Goal: Use online tool/utility: Utilize a website feature to perform a specific function

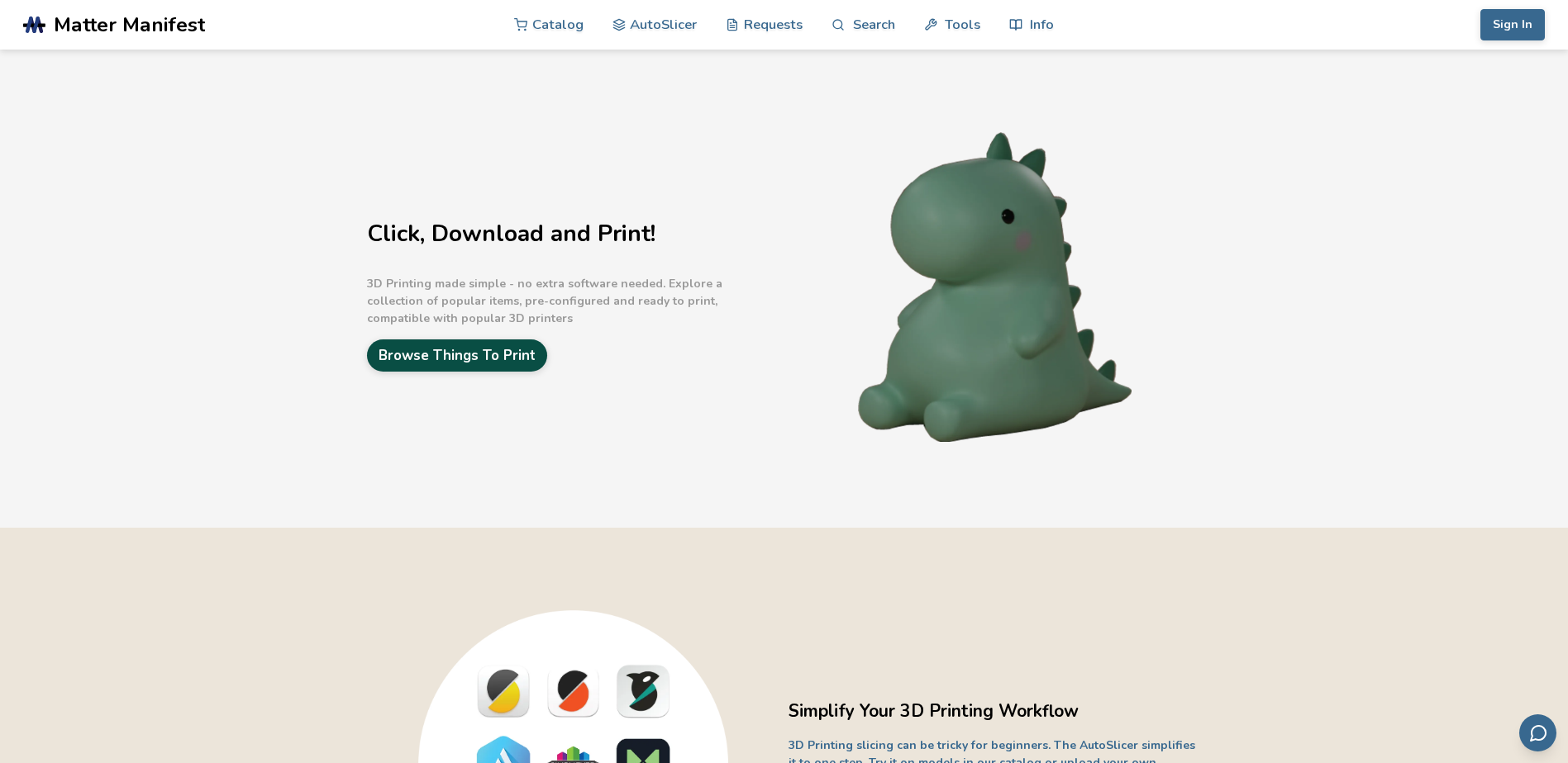
click at [483, 354] on link "Browse Things To Print" at bounding box center [457, 356] width 181 height 32
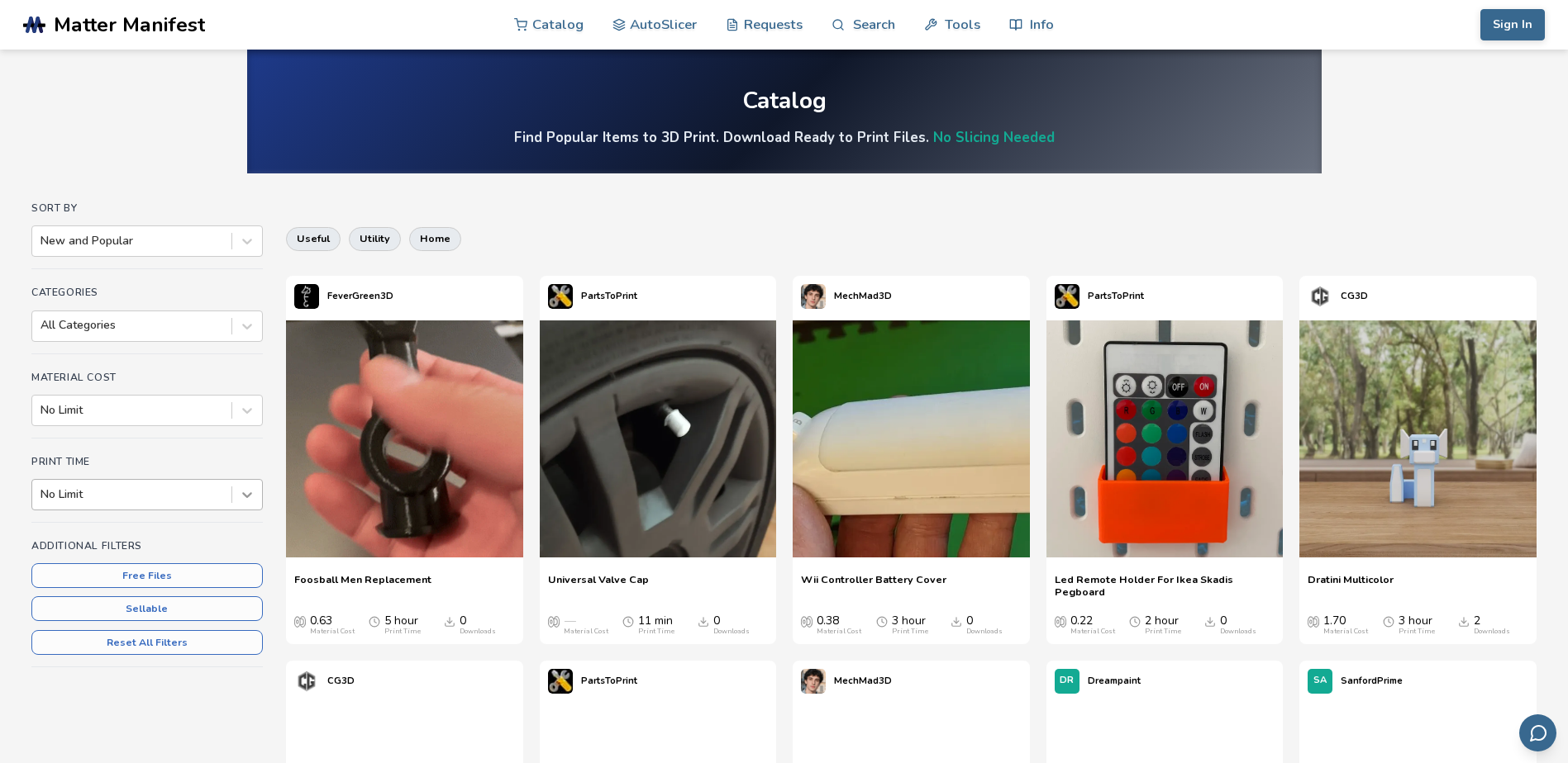
click at [246, 497] on icon at bounding box center [247, 495] width 10 height 5
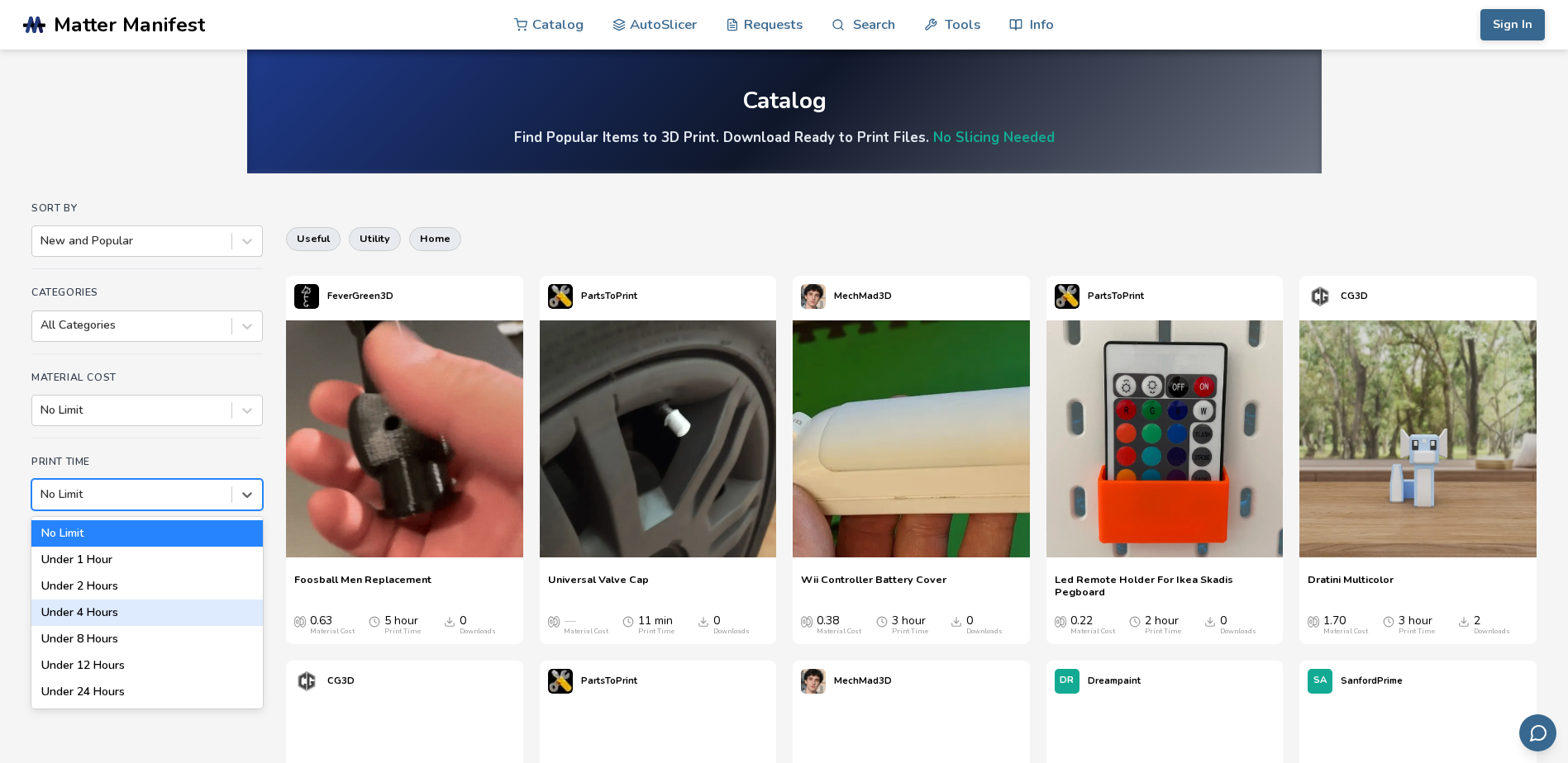
click at [46, 618] on div "Under 4 Hours" at bounding box center [147, 613] width 232 height 27
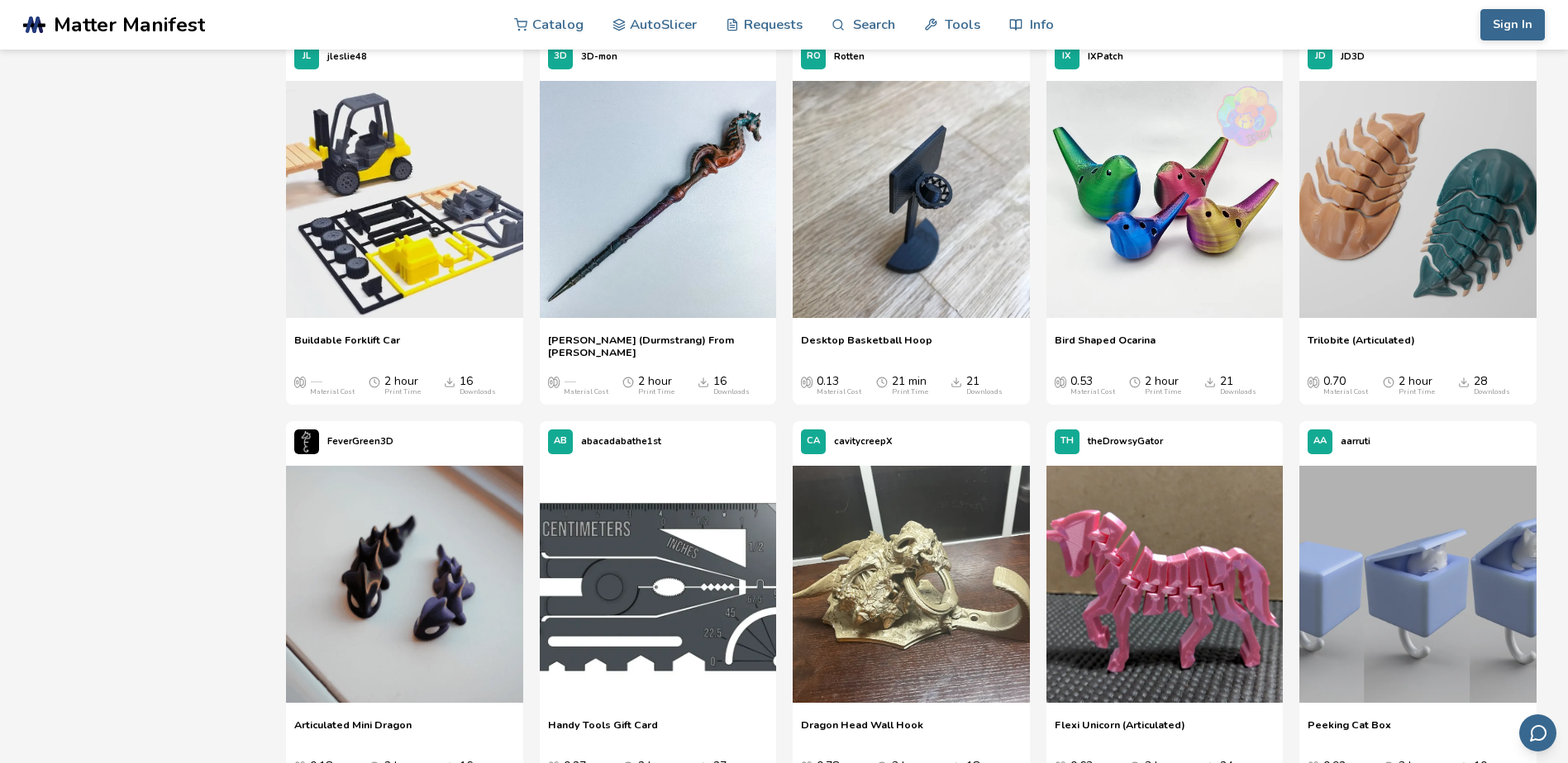
scroll to position [2973, 0]
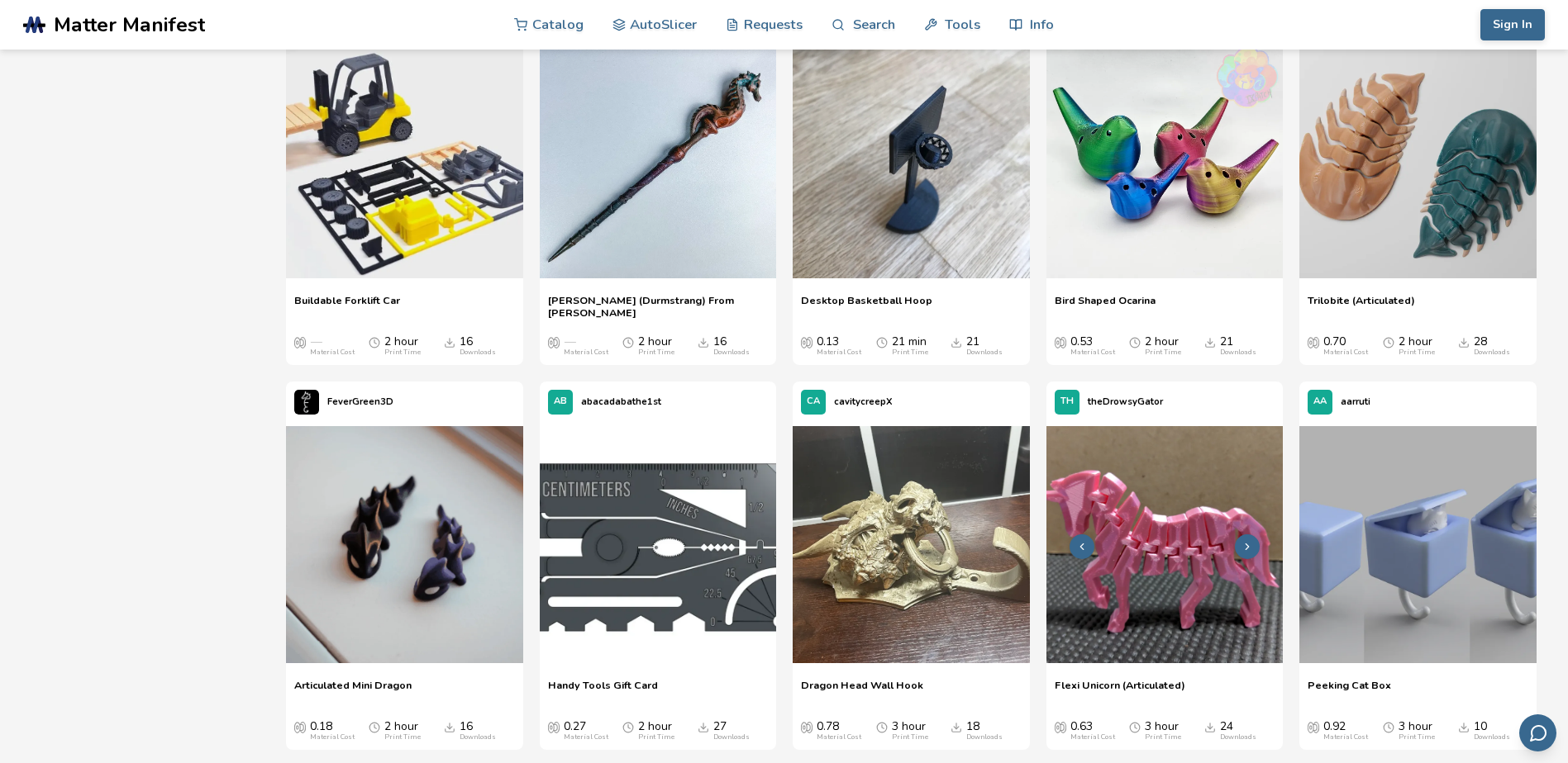
click at [1137, 662] on img at bounding box center [1164, 544] width 237 height 237
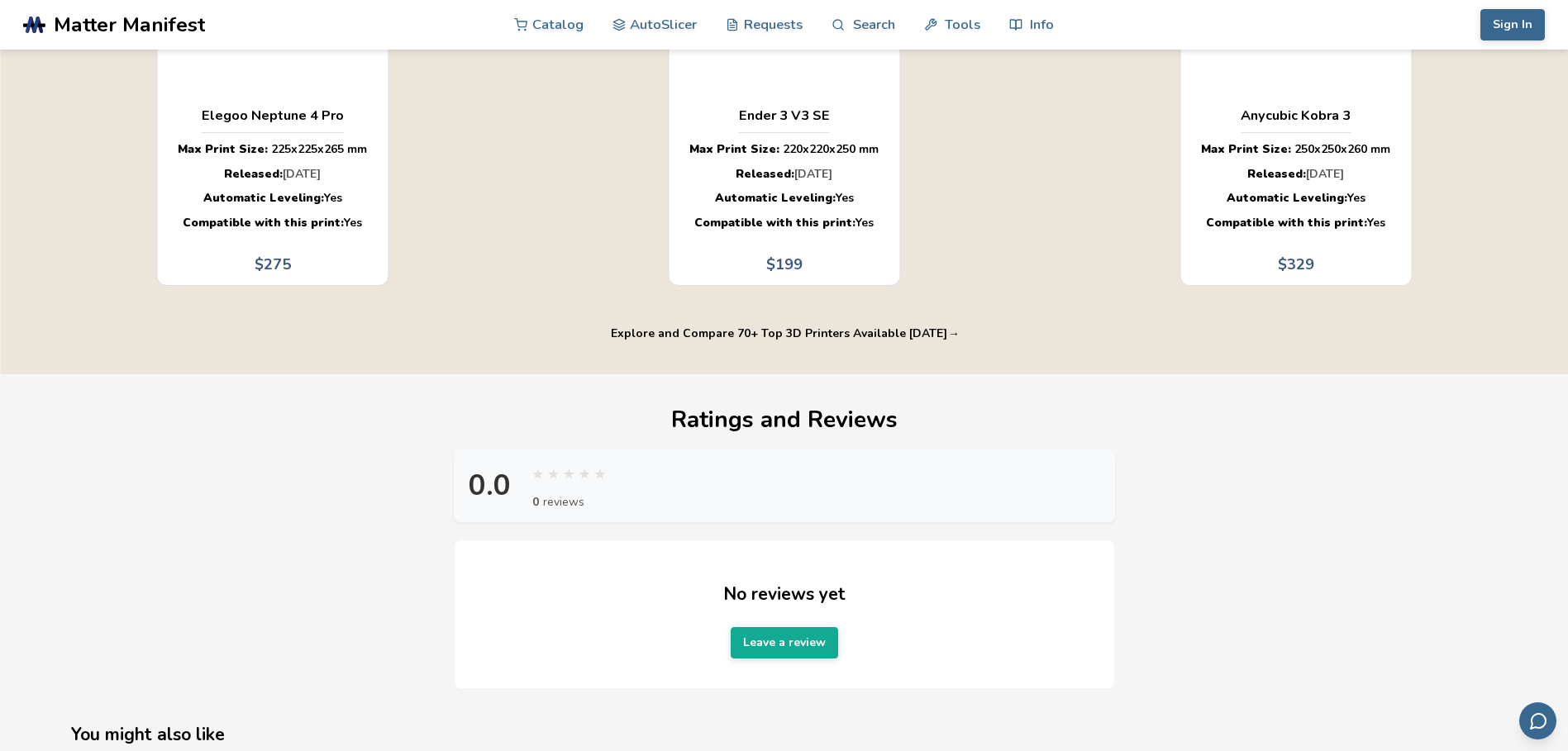
scroll to position [826, 0]
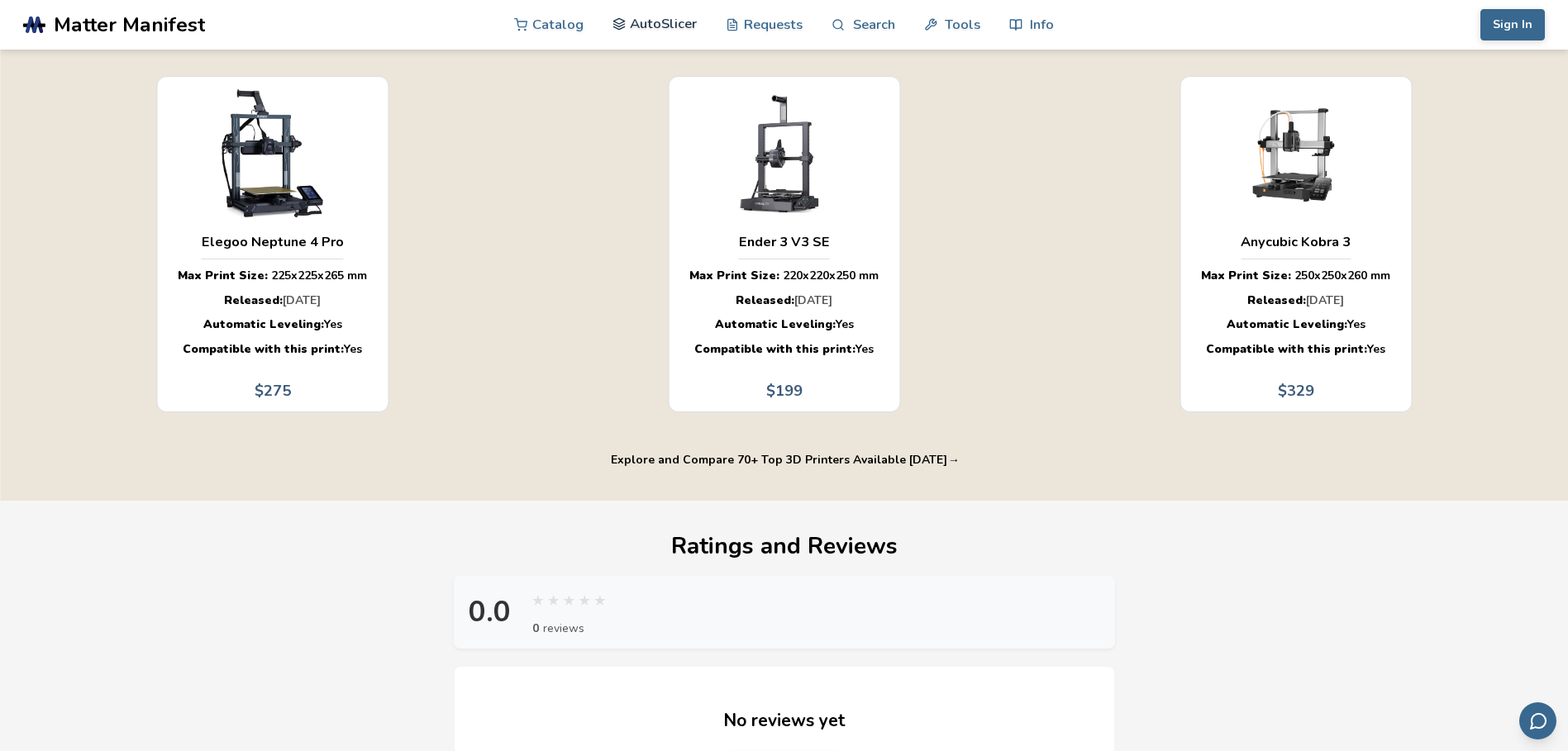
click at [662, 26] on link "AutoSlicer" at bounding box center [654, 23] width 85 height 49
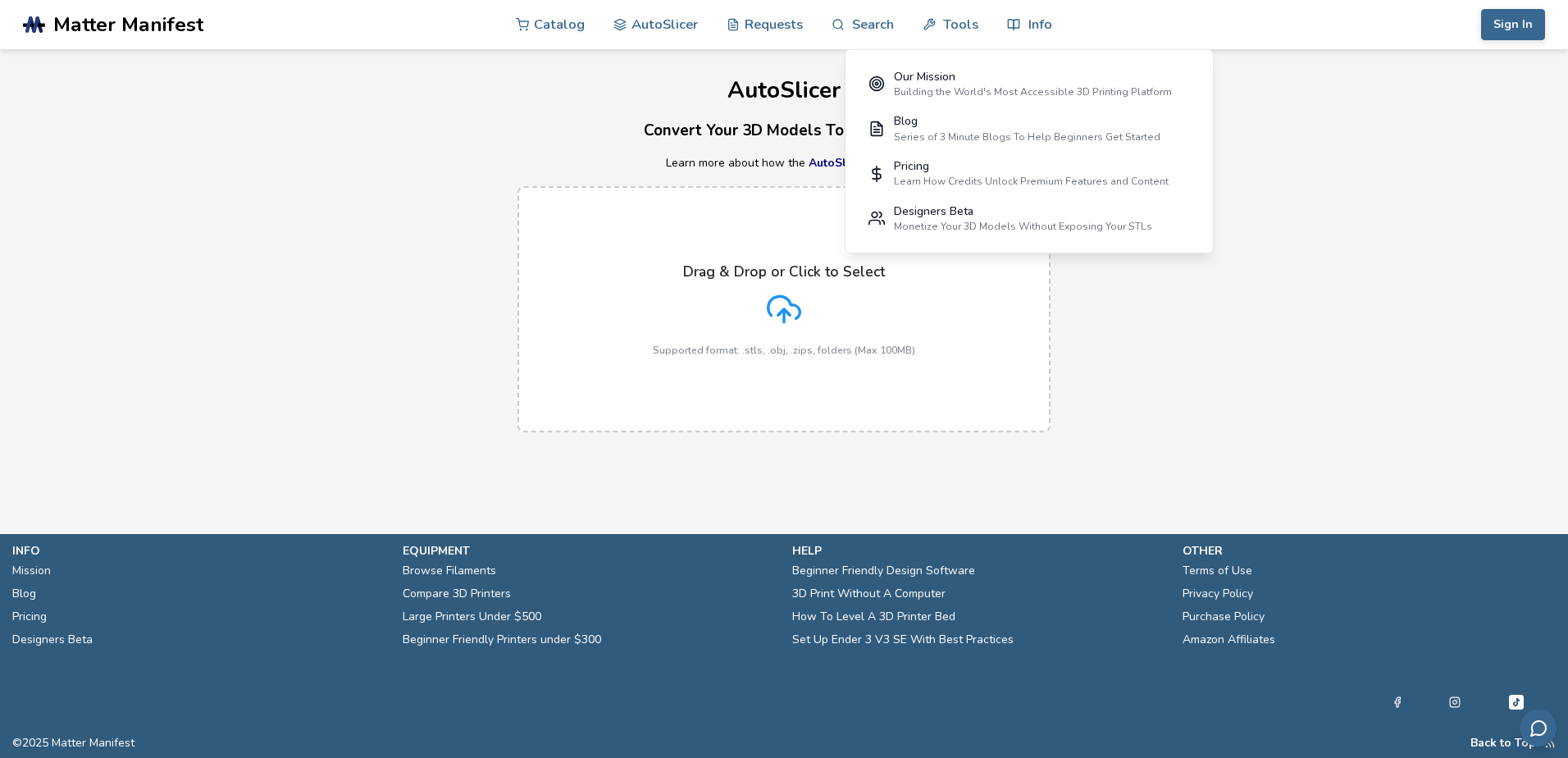
click at [1243, 43] on div "Sign In Catalog AutoSlicer Requests Search Tools Info Catalog AutoSlicer Reques…" at bounding box center [1361, 24] width 369 height 49
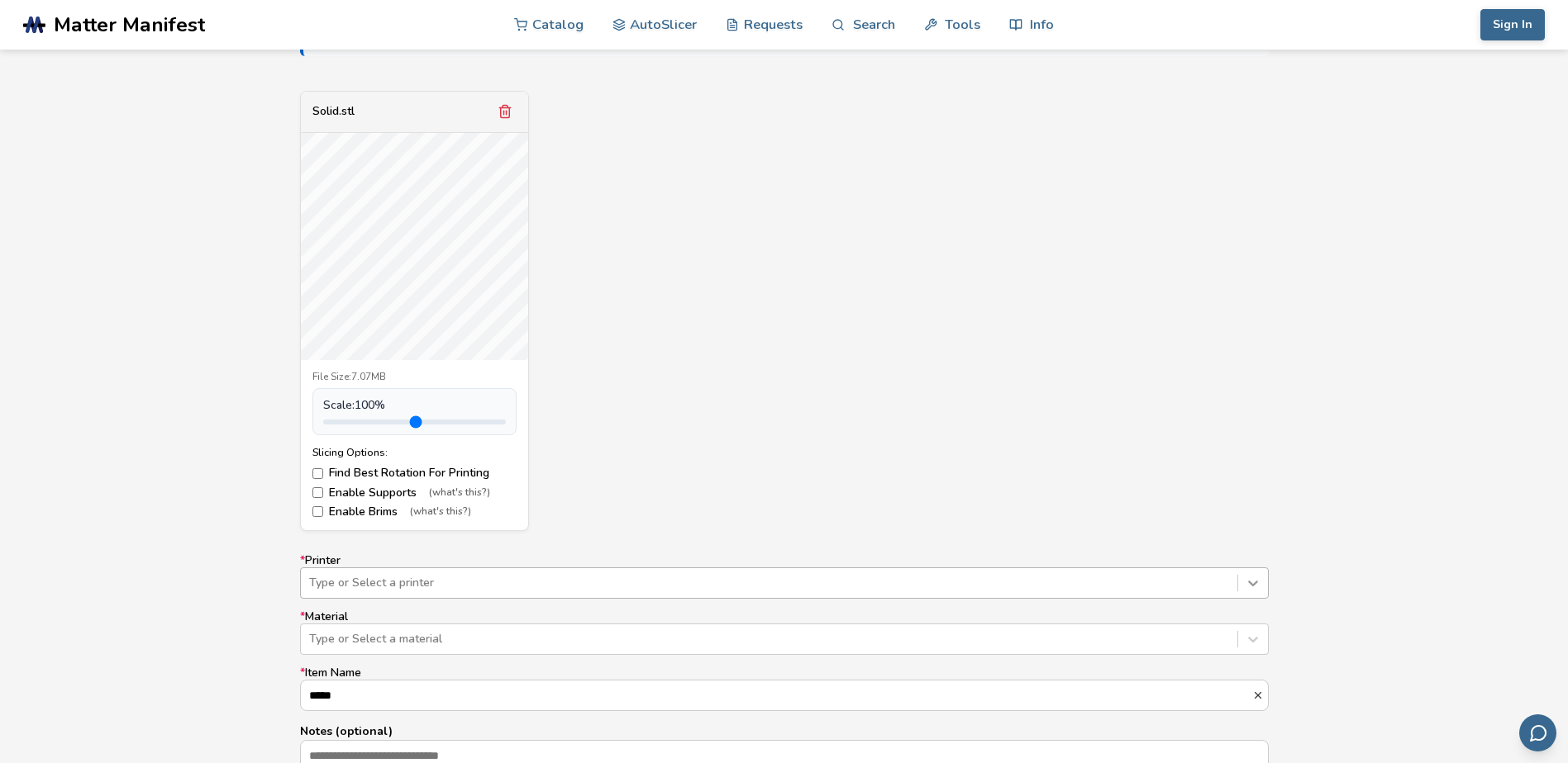
scroll to position [675, 0]
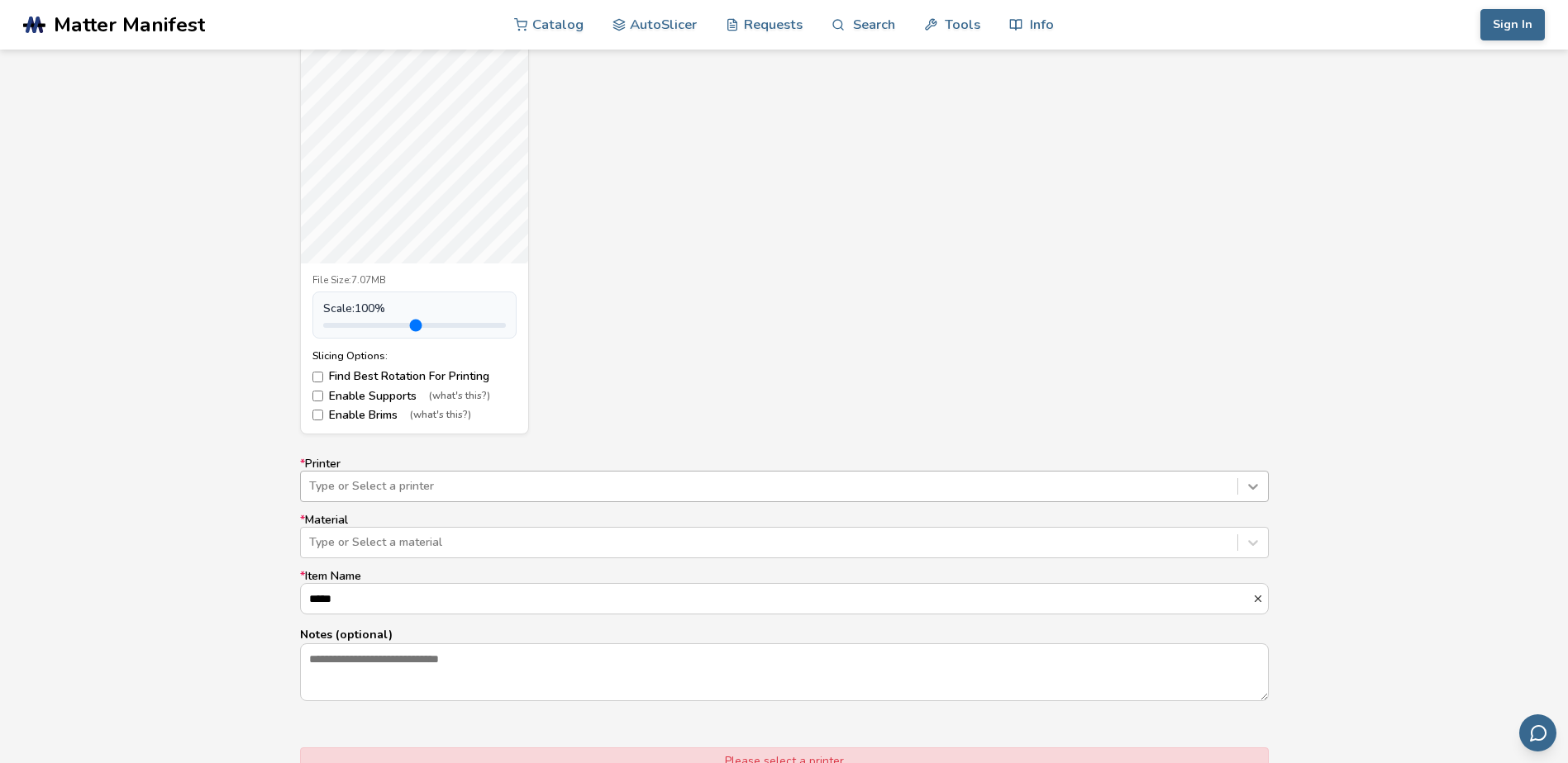
click at [1253, 502] on div "Type or Select a printer" at bounding box center [784, 486] width 968 height 31
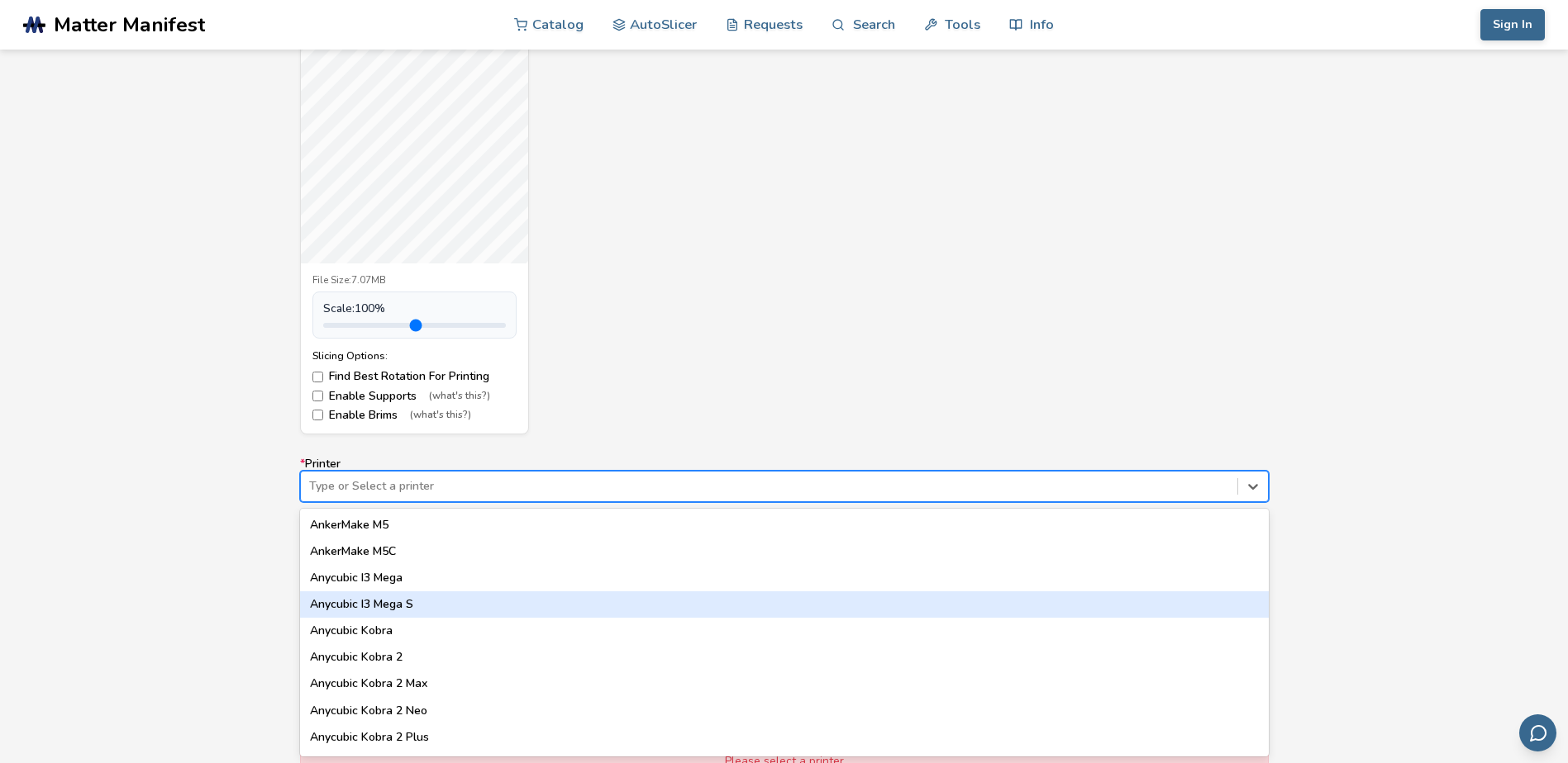
click at [384, 605] on div "Anycubic I3 Mega S" at bounding box center [784, 605] width 968 height 27
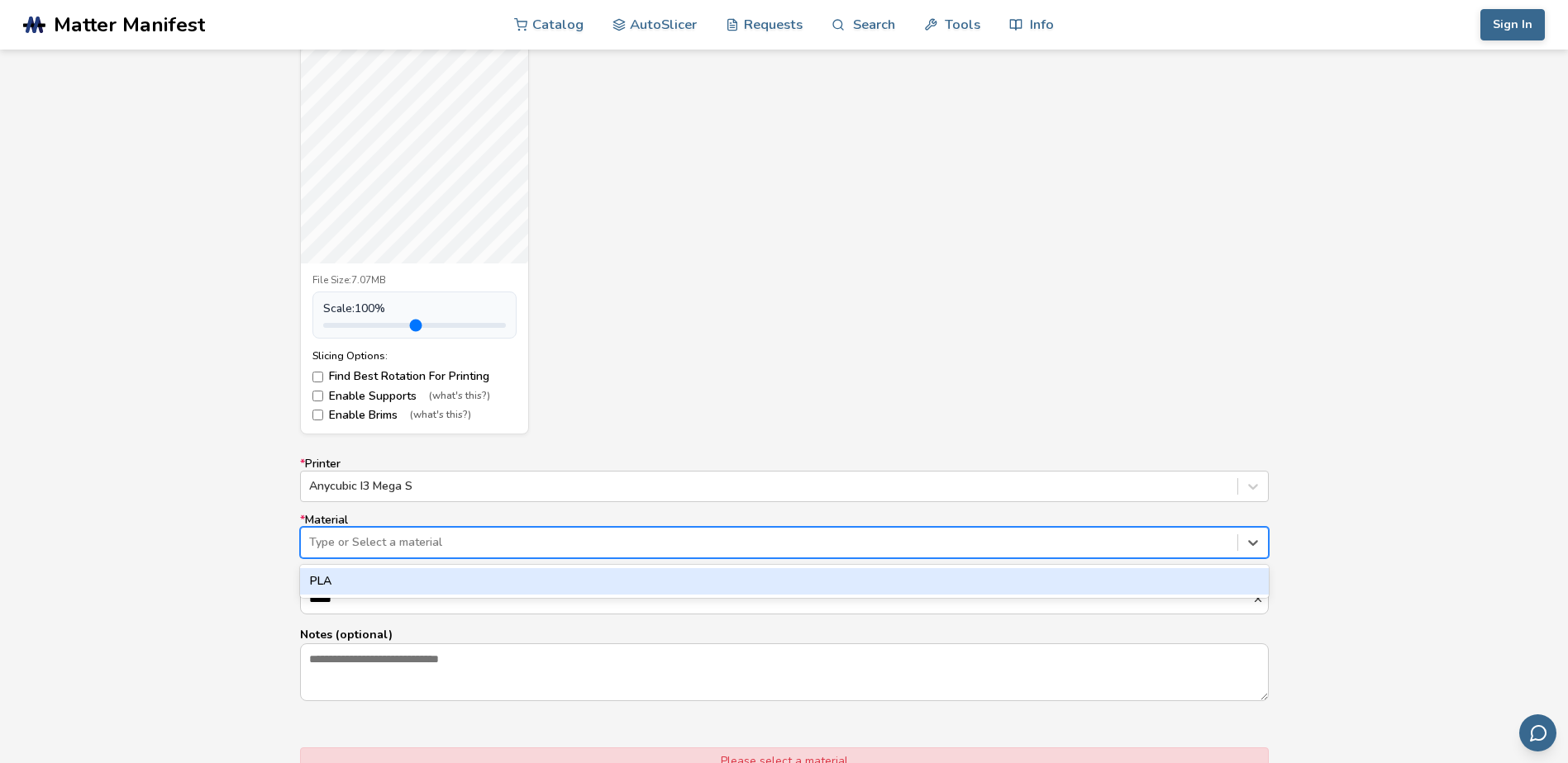
click at [443, 548] on div at bounding box center [769, 542] width 920 height 16
click at [354, 589] on div "PLA" at bounding box center [784, 582] width 968 height 27
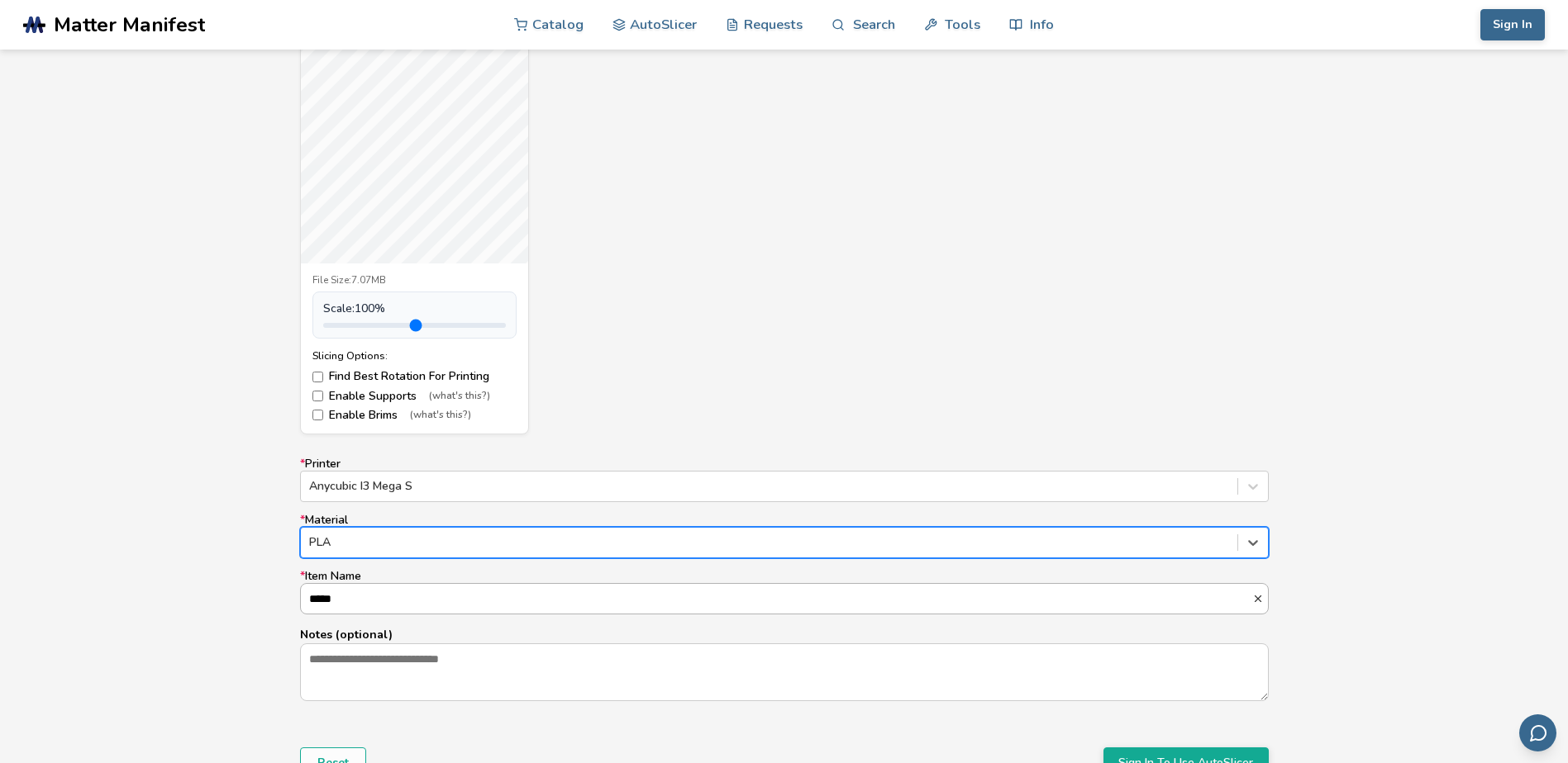
click at [356, 603] on input "*****" at bounding box center [776, 599] width 951 height 29
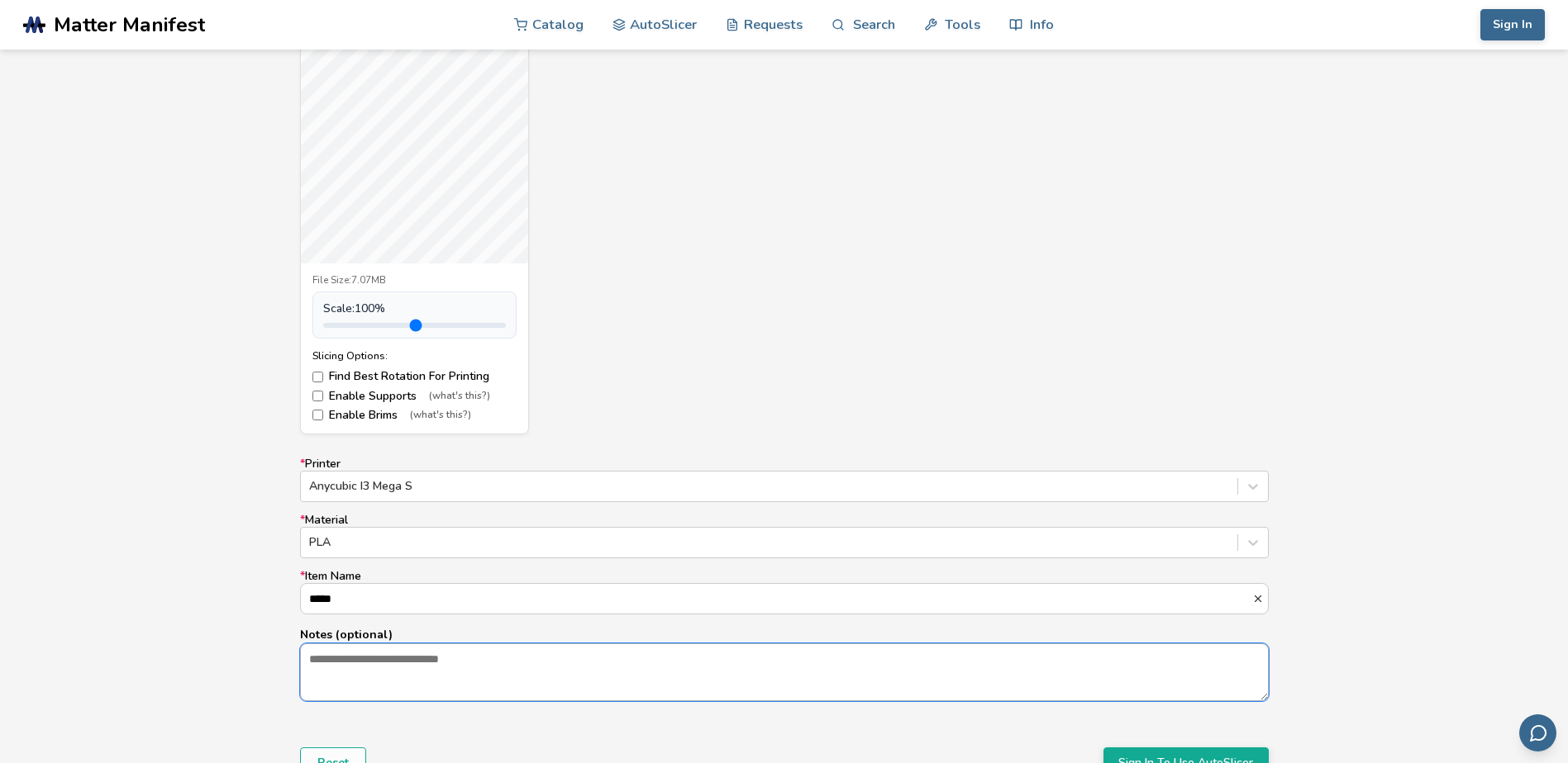
click at [507, 675] on textarea "Notes (optional)" at bounding box center [783, 672] width 966 height 56
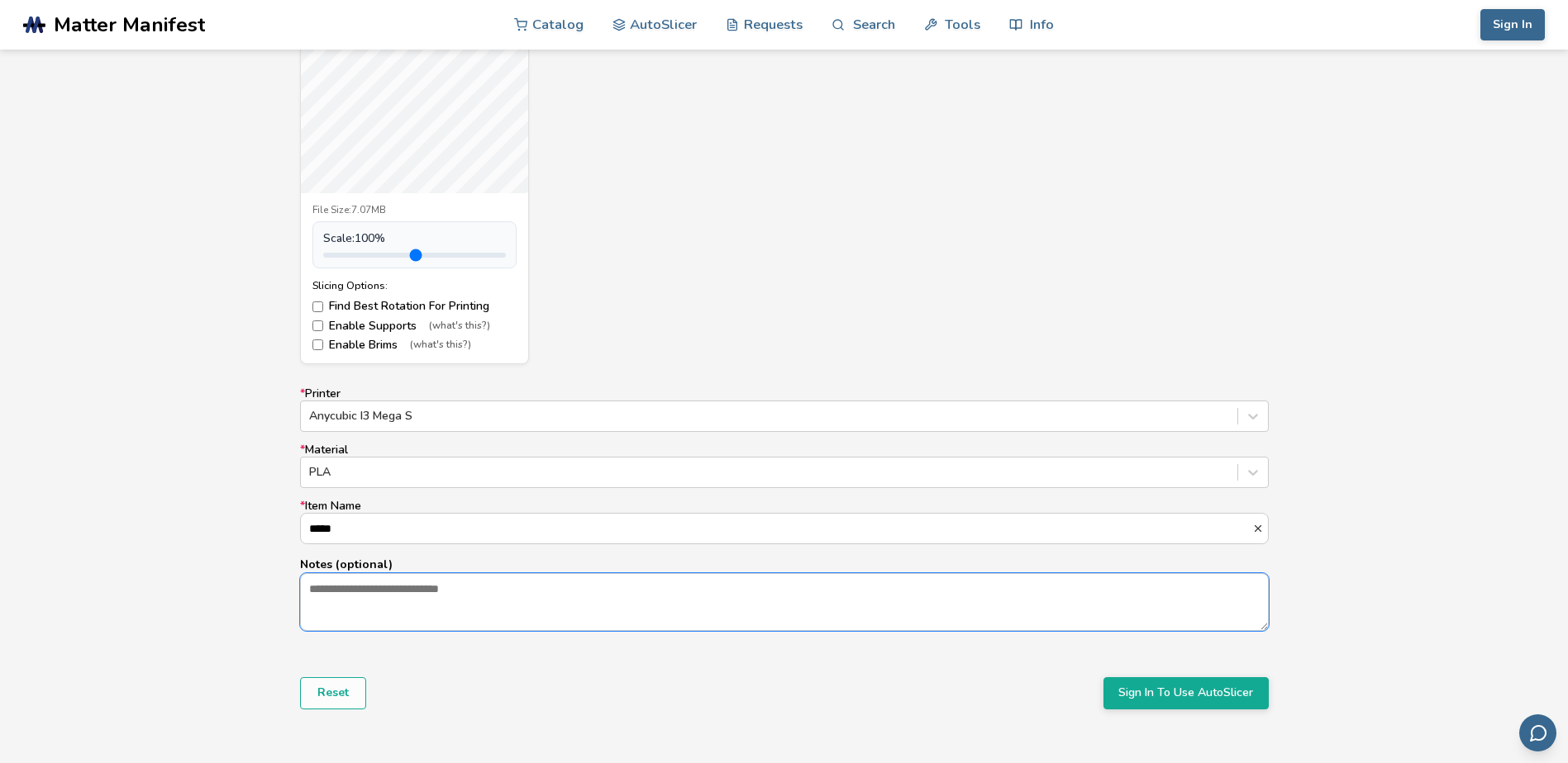
scroll to position [923, 0]
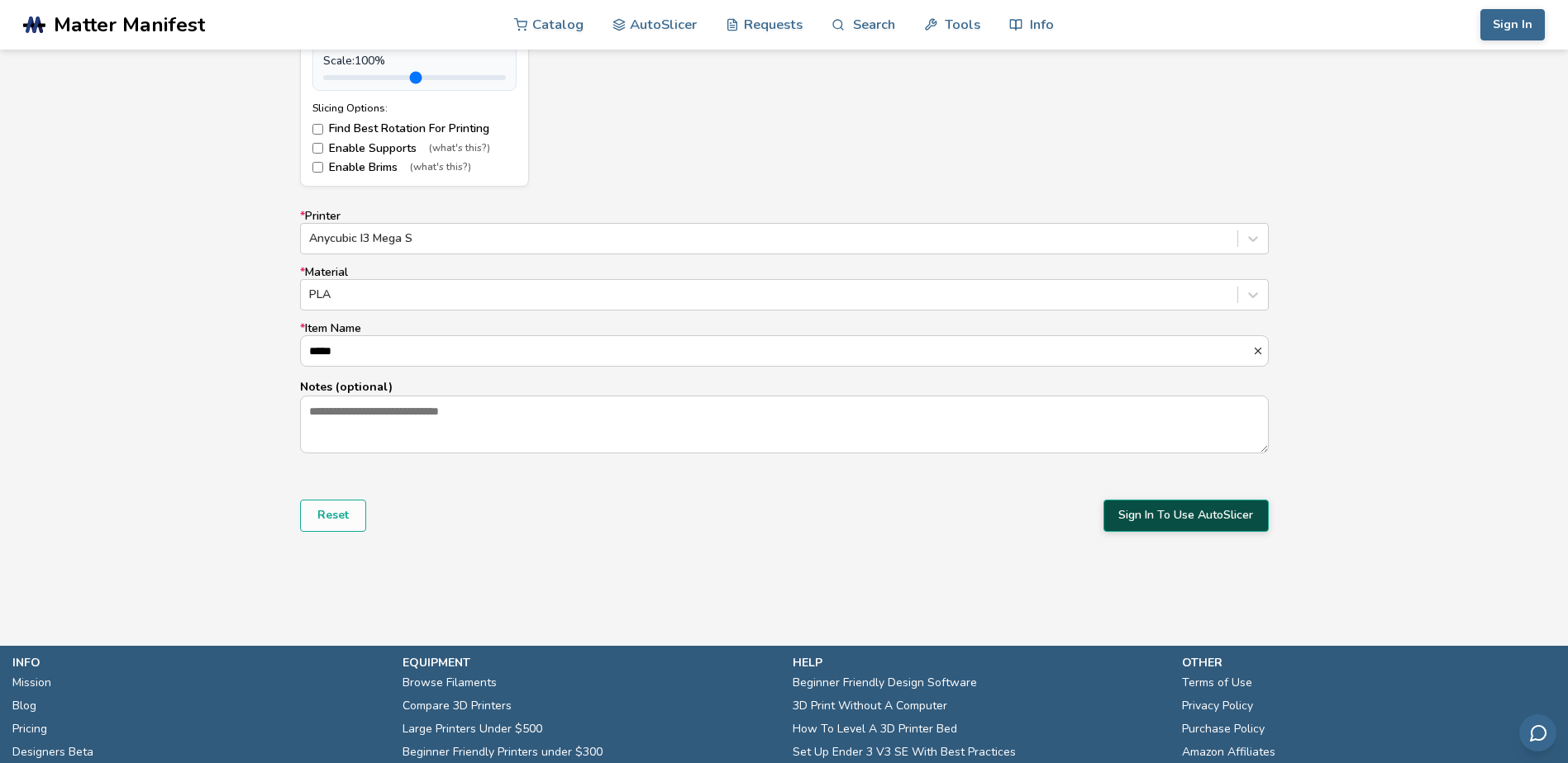
click at [1216, 523] on button "Sign In To Use AutoSlicer" at bounding box center [1185, 515] width 165 height 31
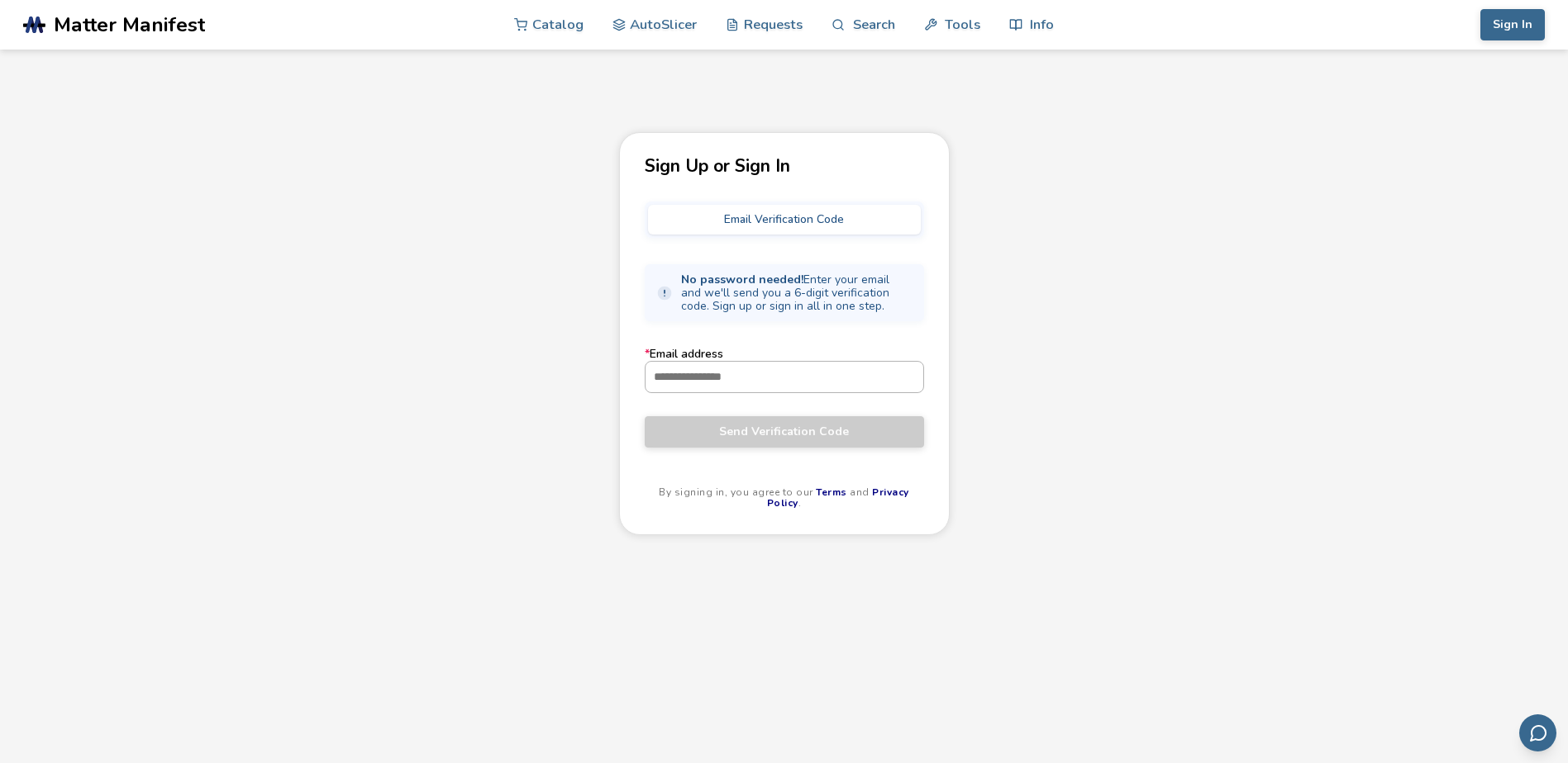
click at [748, 380] on input "* Email address" at bounding box center [784, 376] width 278 height 29
type input "**********"
click at [728, 440] on button "Send Verification Code" at bounding box center [784, 432] width 279 height 31
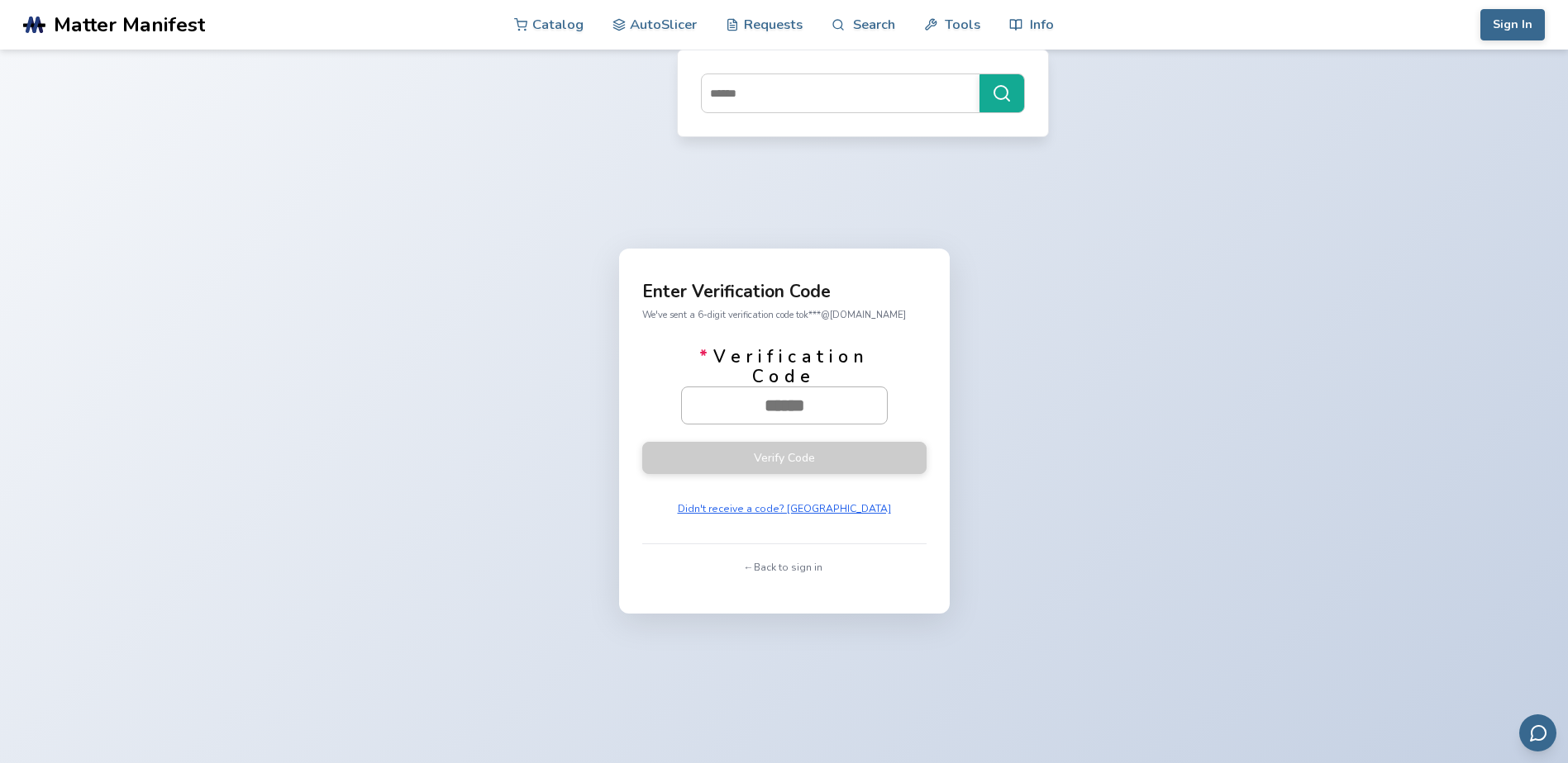
drag, startPoint x: 847, startPoint y: 409, endPoint x: 738, endPoint y: 407, distance: 109.0
click at [738, 407] on input "* Verification Code" at bounding box center [784, 406] width 205 height 37
paste input "******"
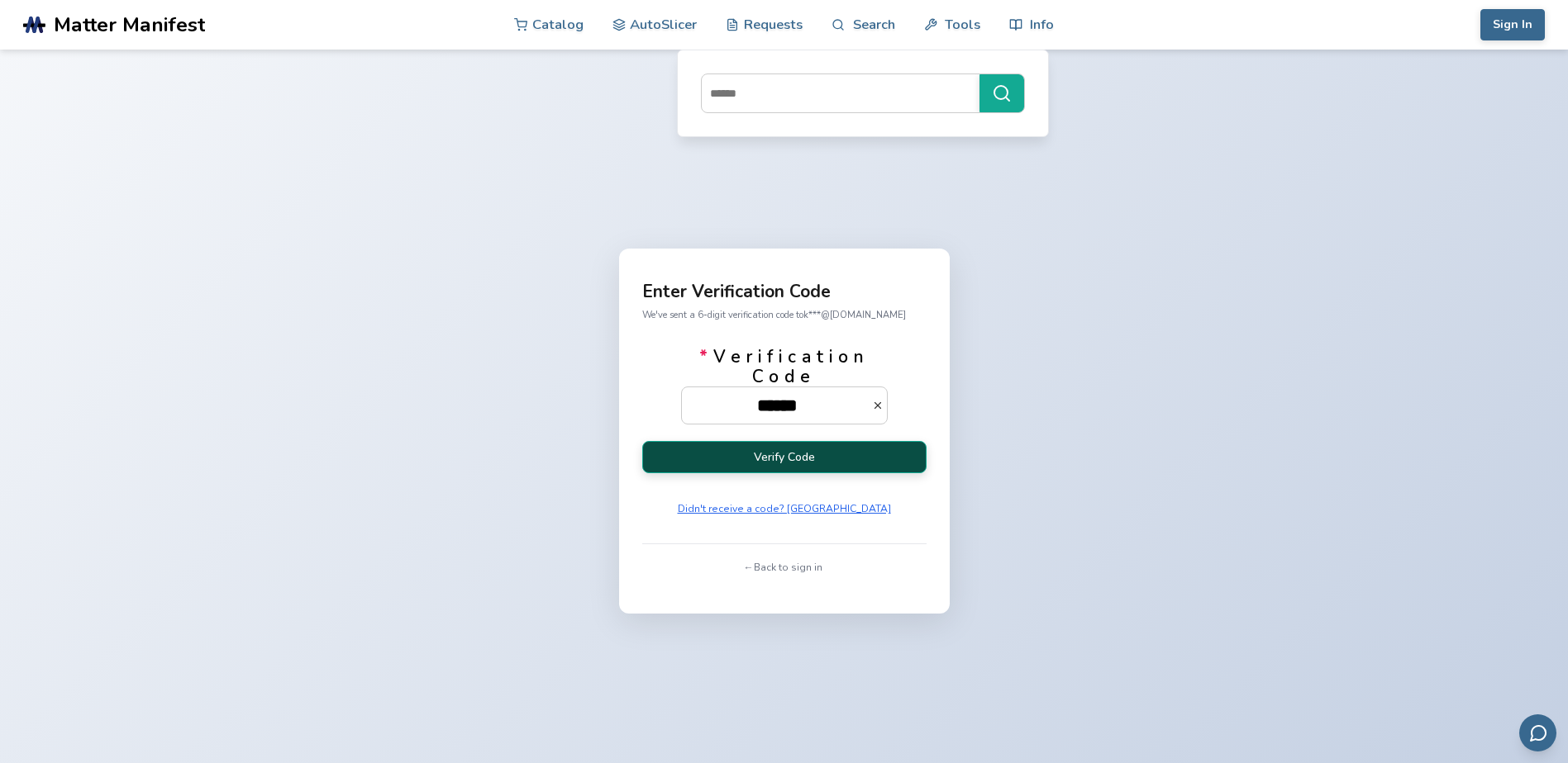
type input "******"
click at [761, 459] on button "Verify Code" at bounding box center [784, 457] width 284 height 32
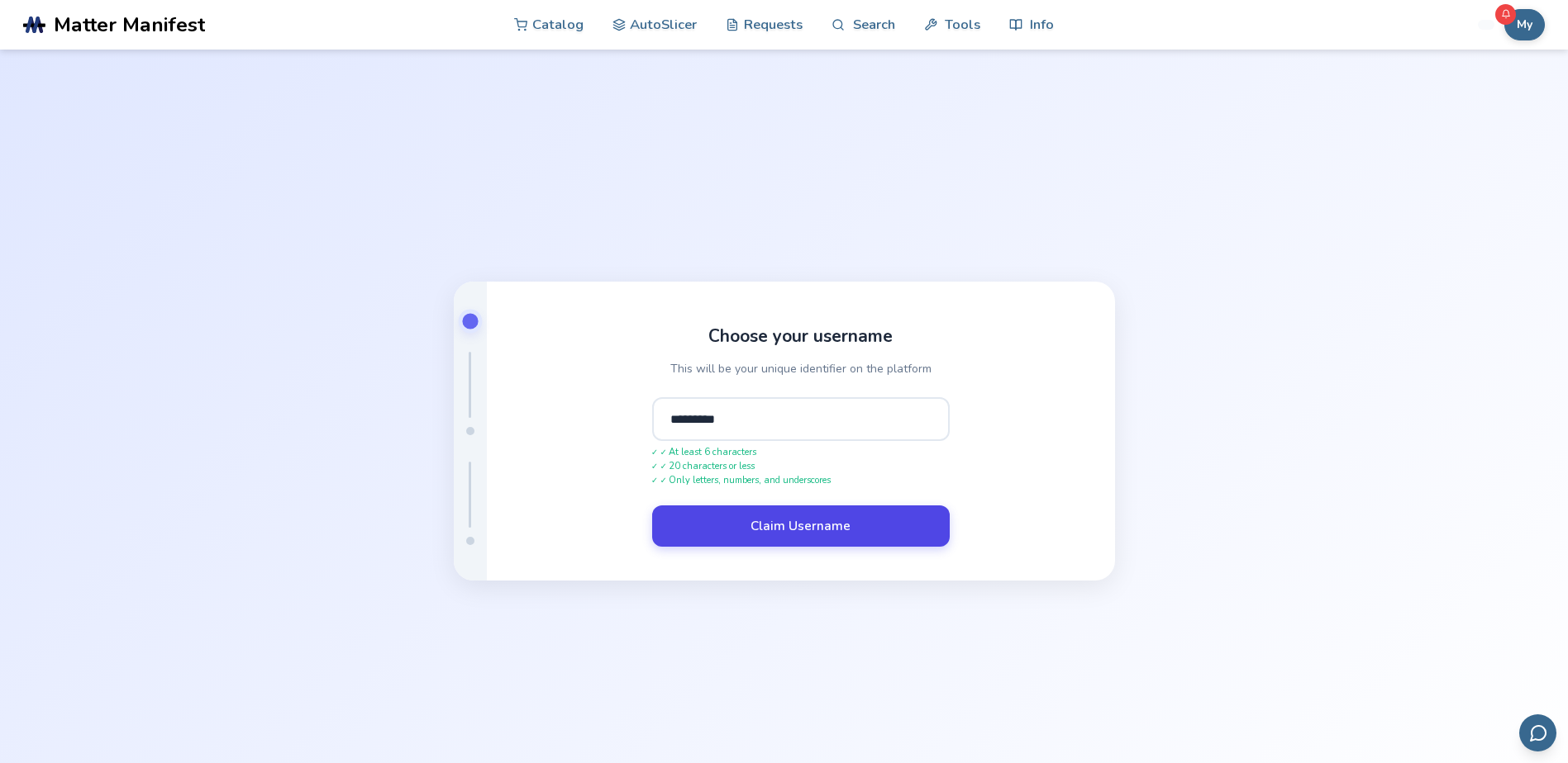
type input "*********"
click at [807, 531] on button "Claim Username" at bounding box center [800, 526] width 298 height 41
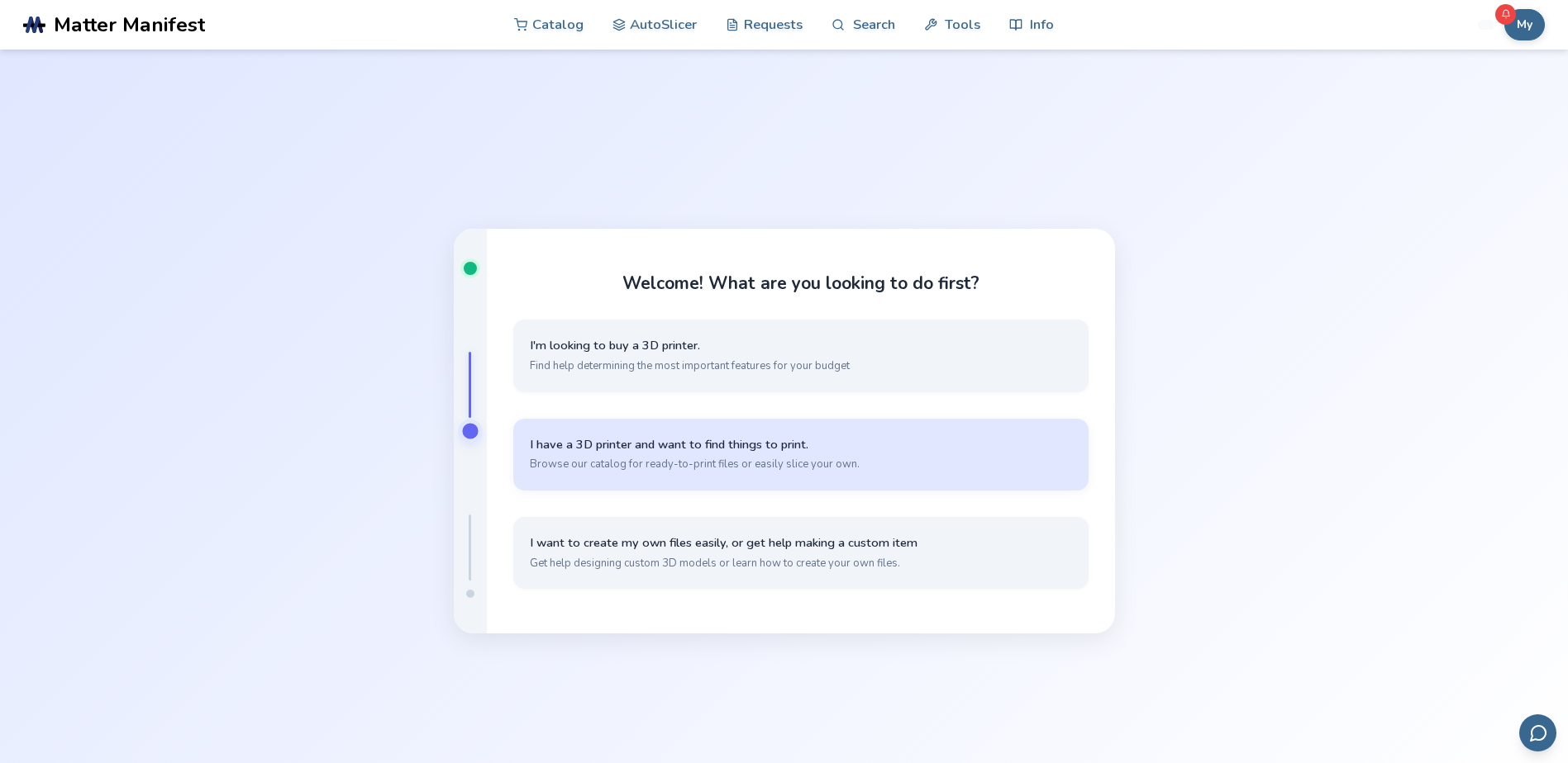
click at [755, 449] on span "I have a 3D printer and want to find things to print." at bounding box center [801, 445] width 542 height 16
click at [716, 473] on button "I have my own models that I want to slice Simple, quick slicing with cloud stor…" at bounding box center [800, 455] width 575 height 71
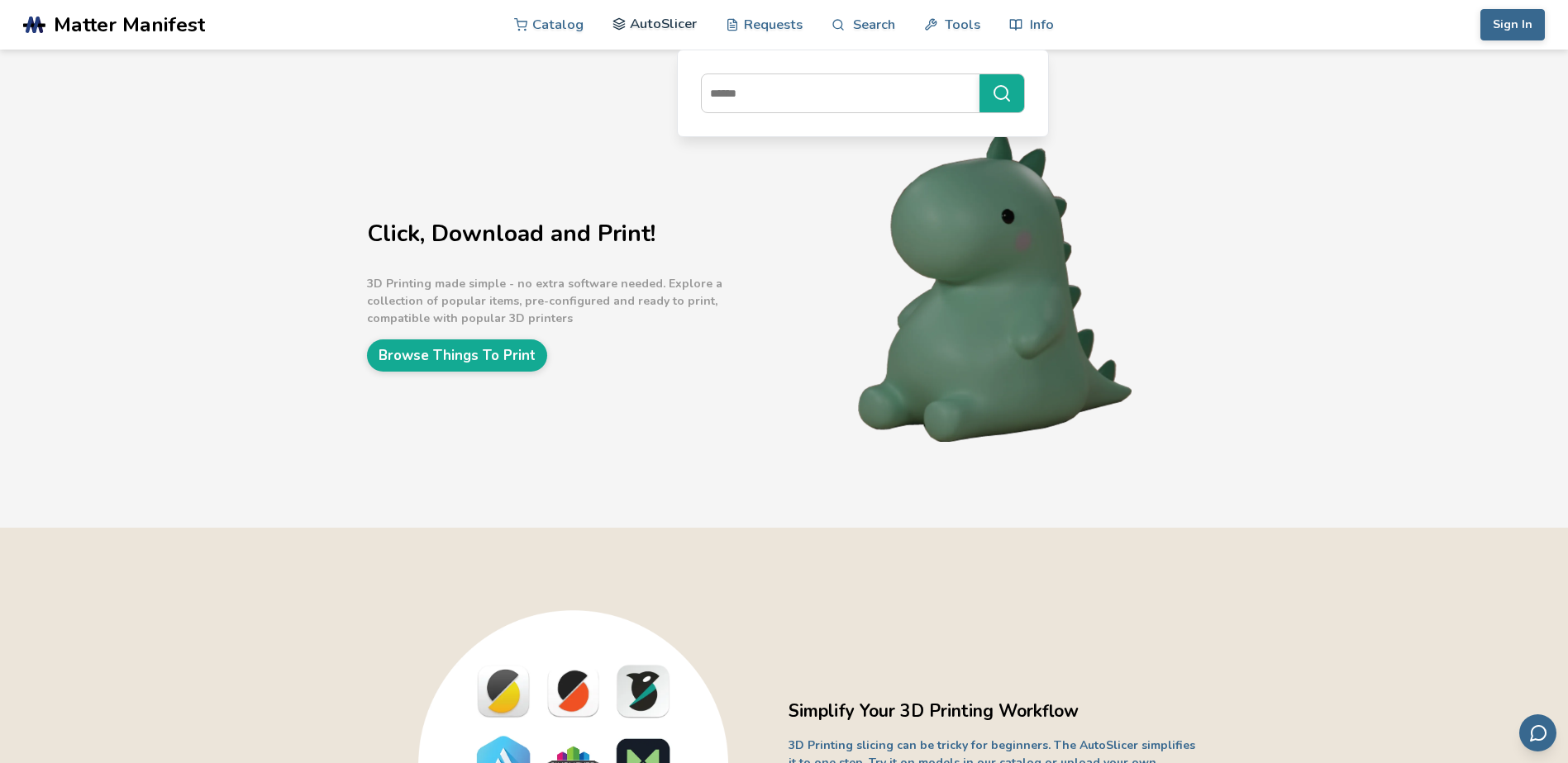
click at [668, 21] on link "AutoSlicer" at bounding box center [654, 23] width 85 height 49
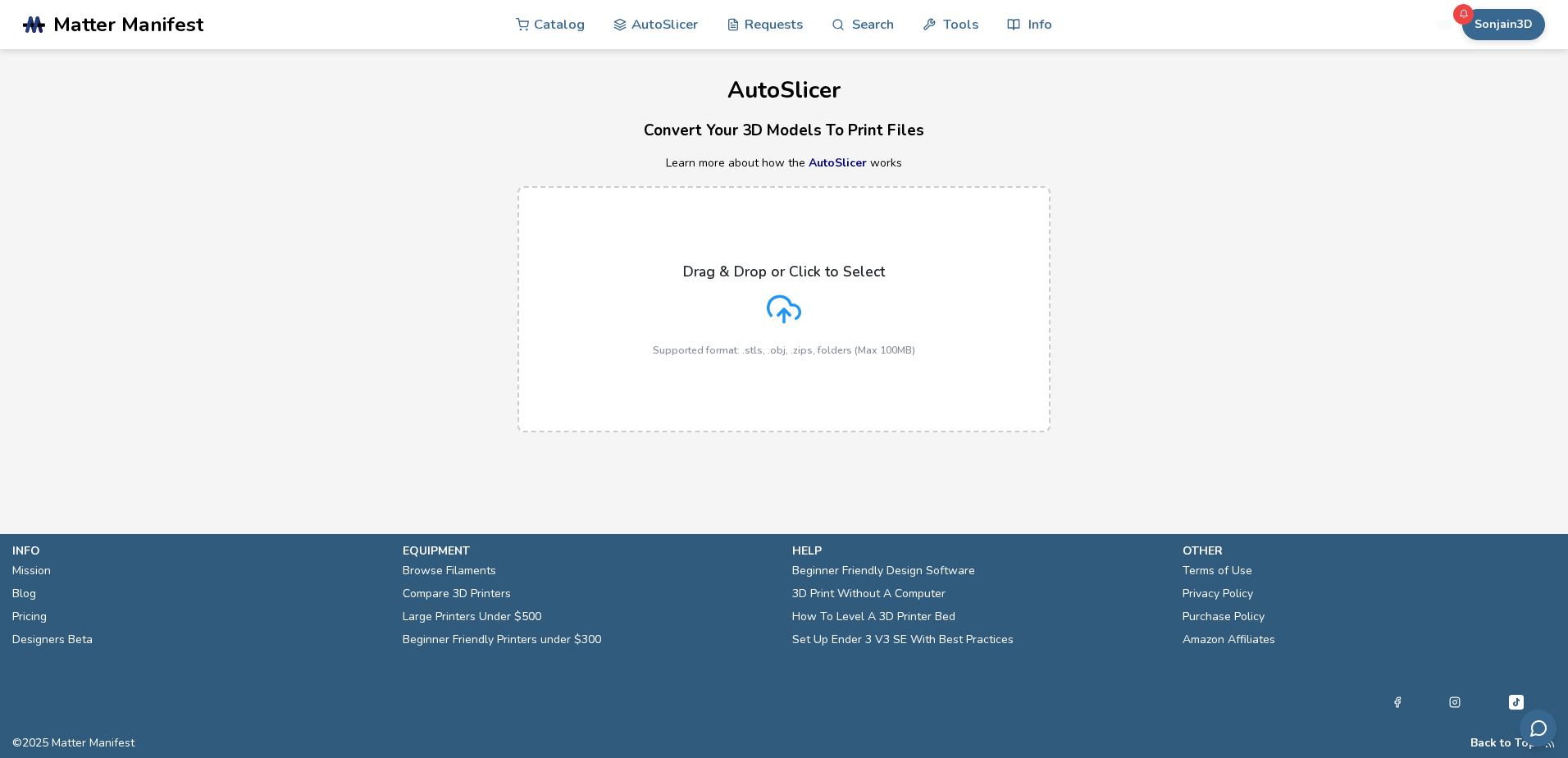
click at [1468, 16] on icon at bounding box center [1463, 13] width 10 height 10
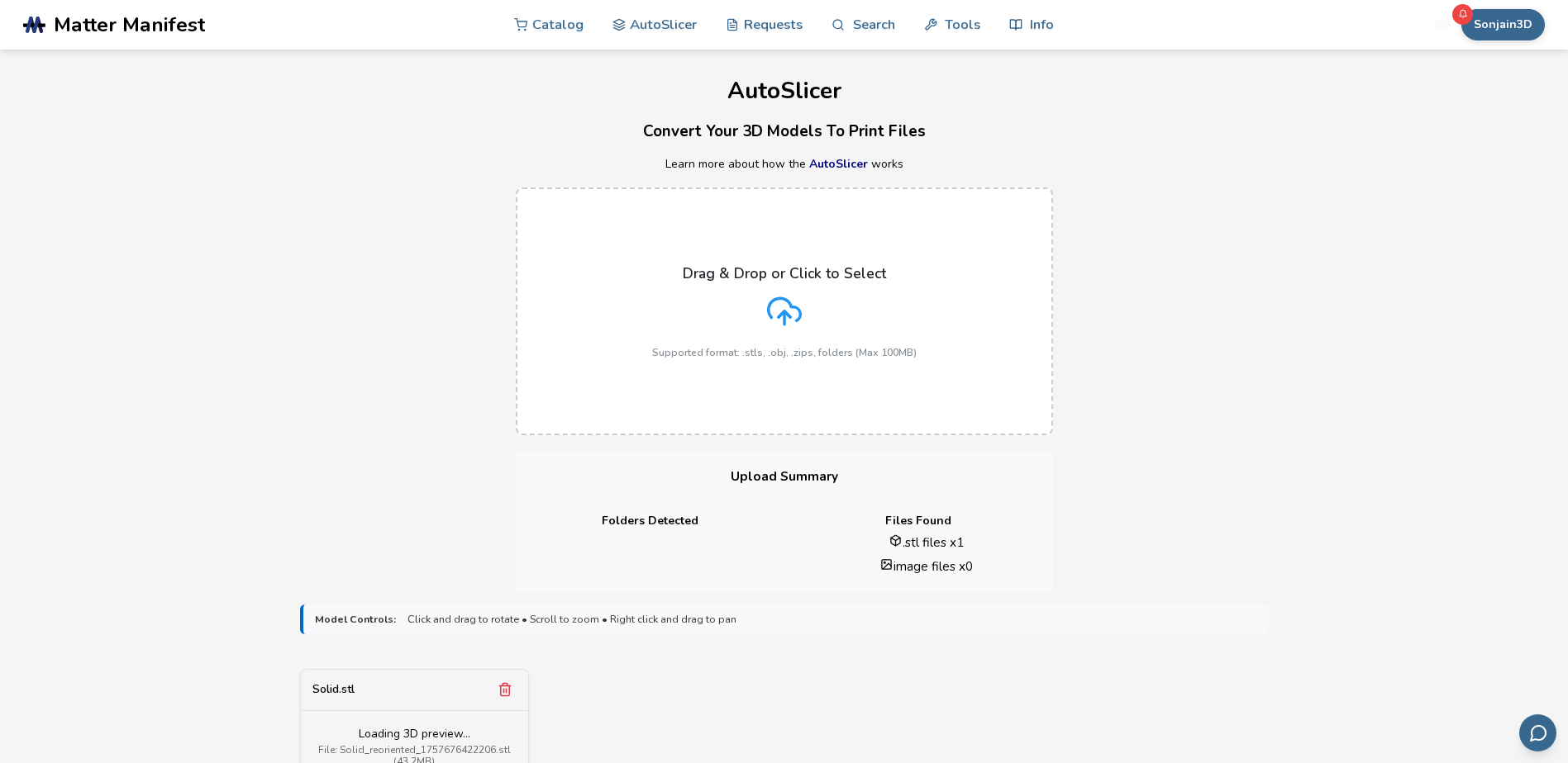
scroll to position [826, 0]
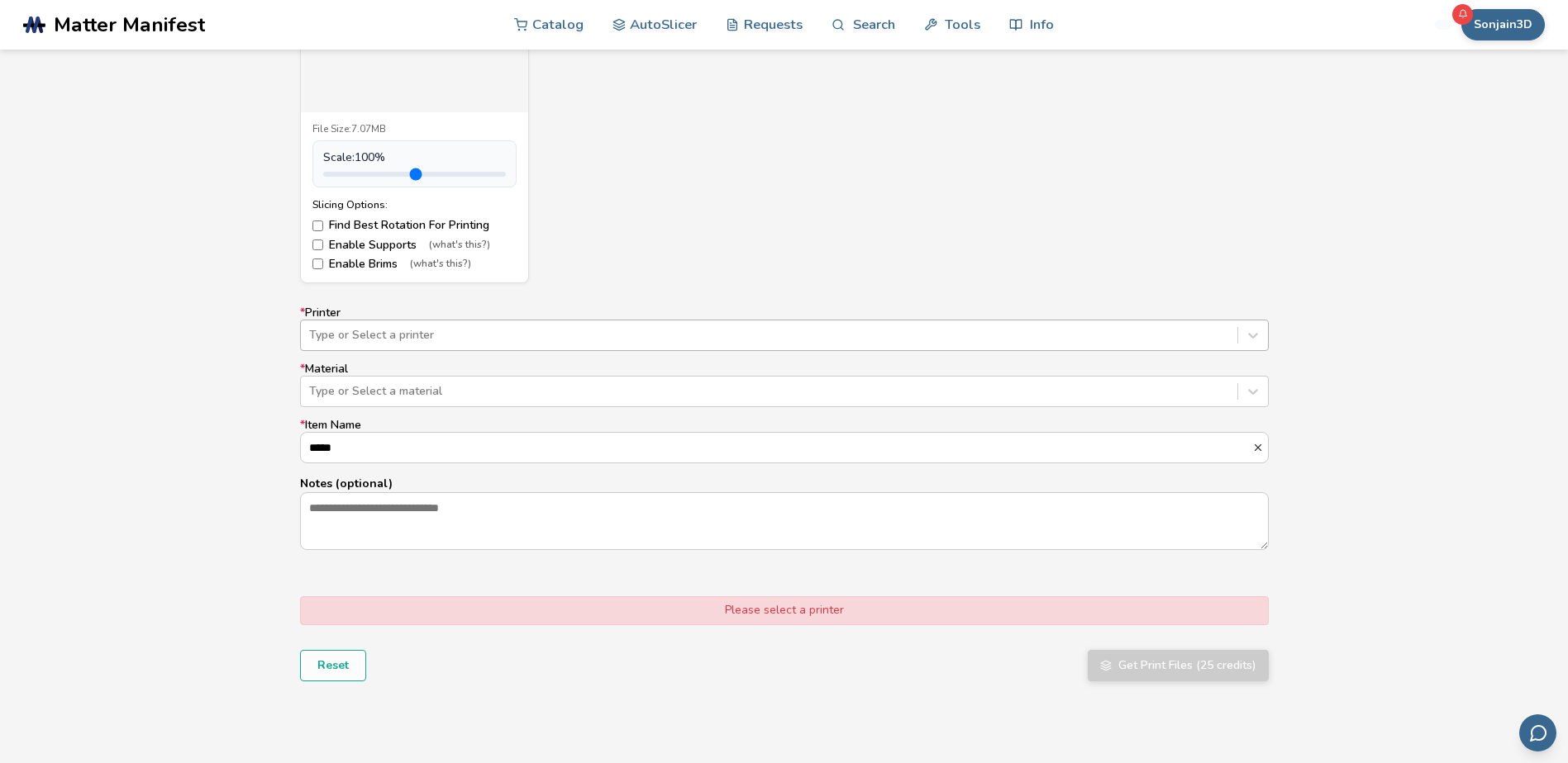
click at [428, 329] on div at bounding box center [769, 335] width 920 height 16
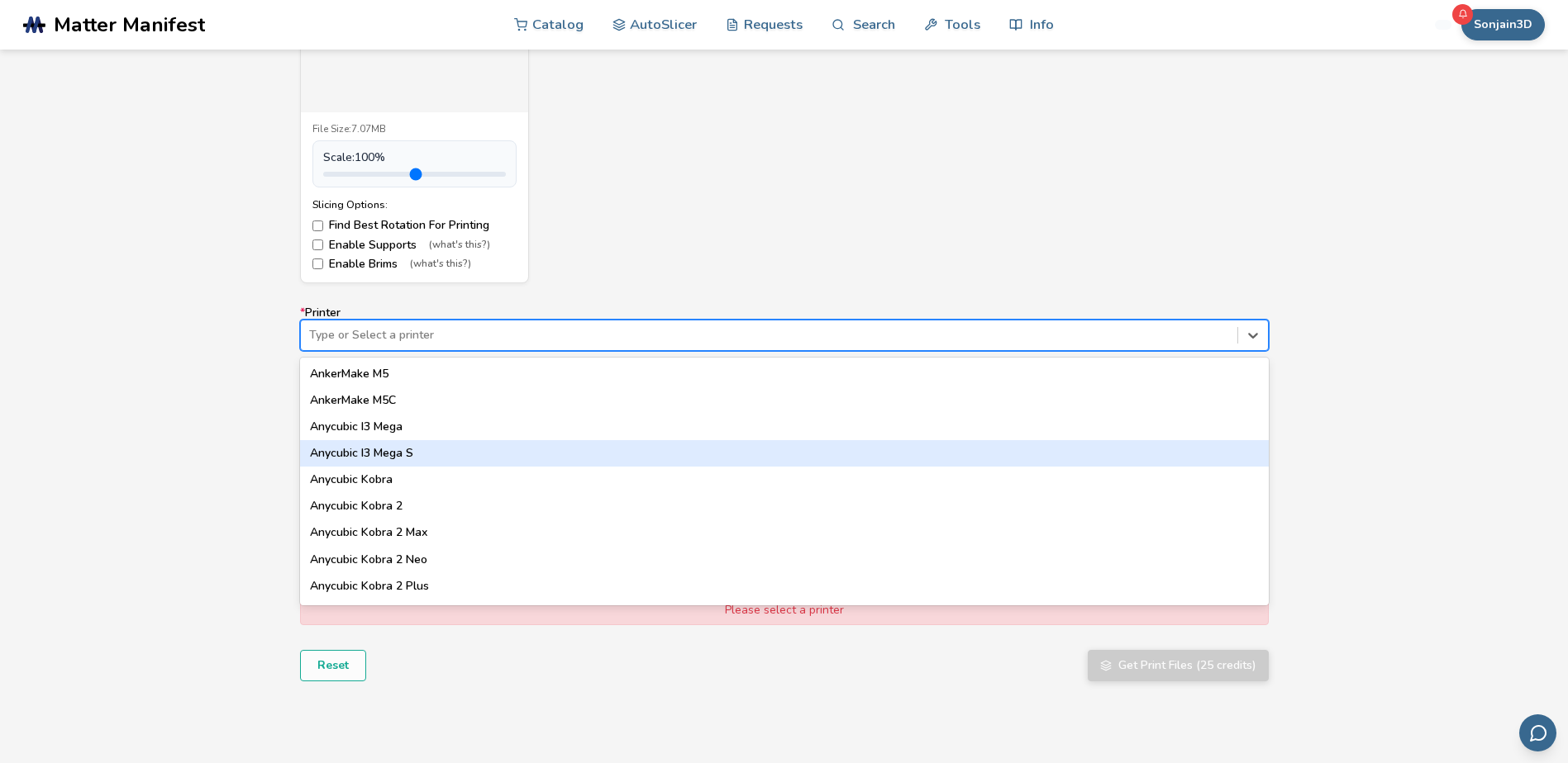
click at [384, 448] on div "Anycubic I3 Mega S" at bounding box center [784, 454] width 968 height 27
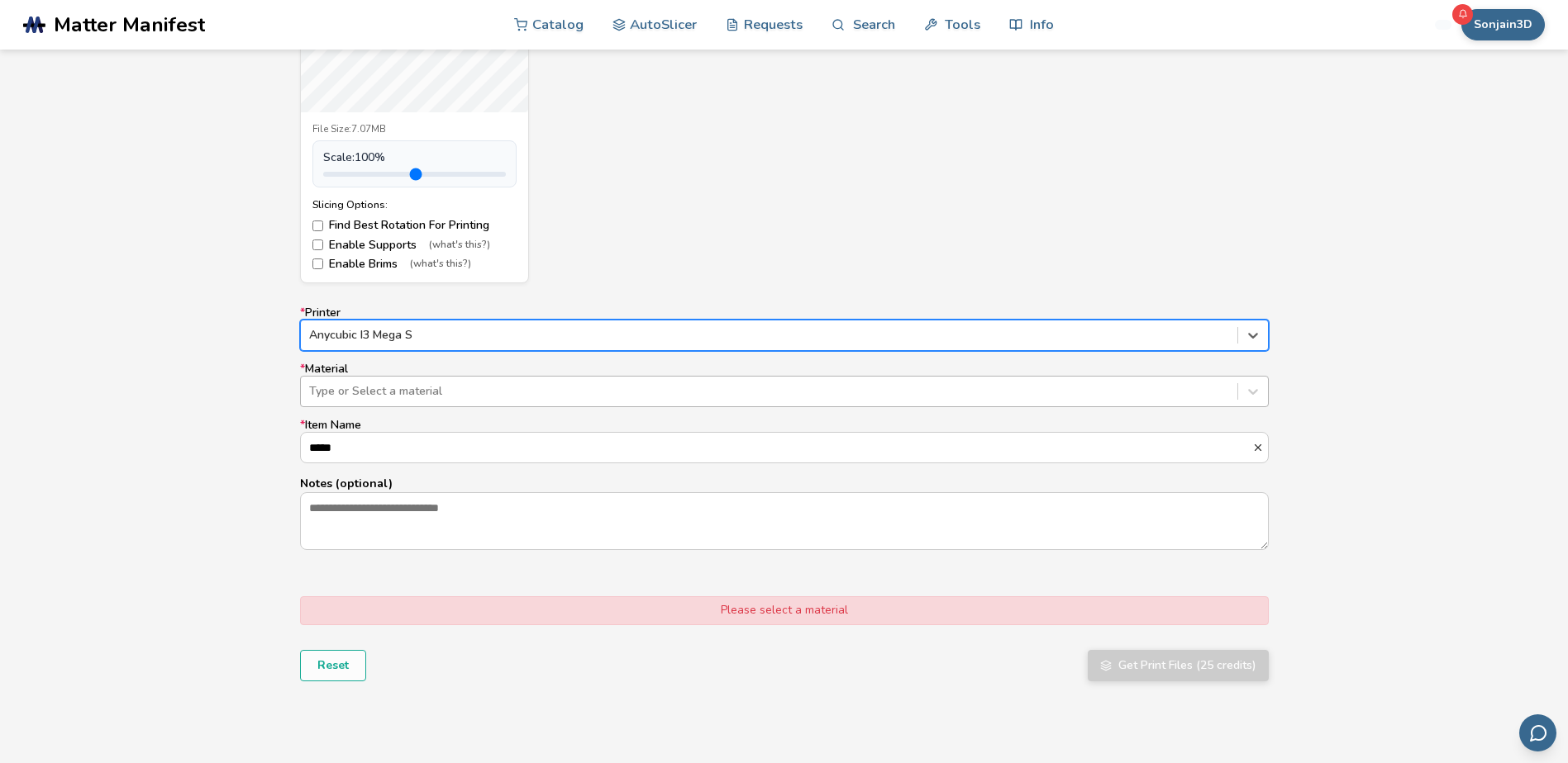
click at [421, 392] on div at bounding box center [769, 391] width 920 height 16
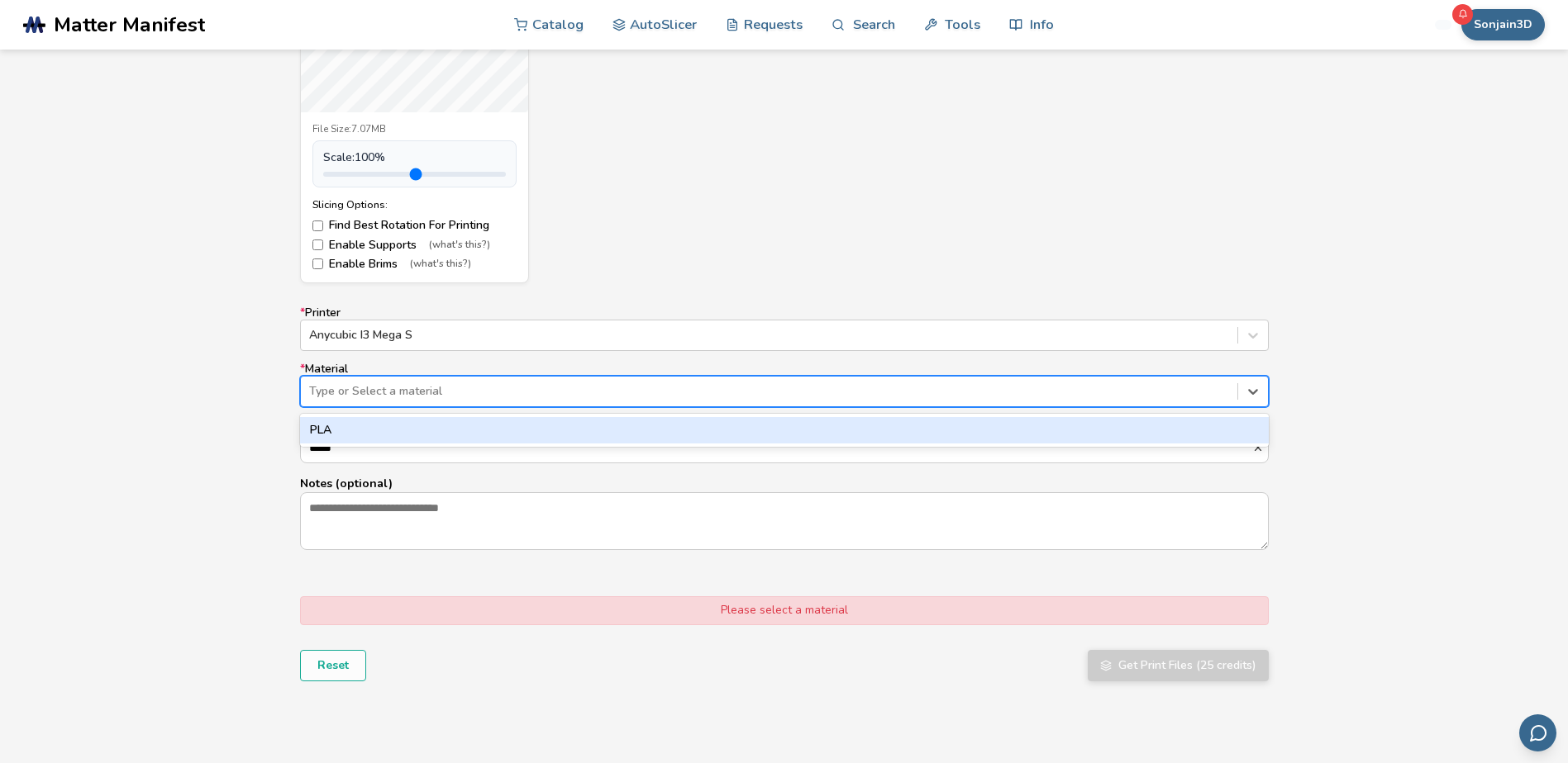
click at [367, 430] on div "PLA" at bounding box center [784, 431] width 968 height 27
